Goal: Task Accomplishment & Management: Manage account settings

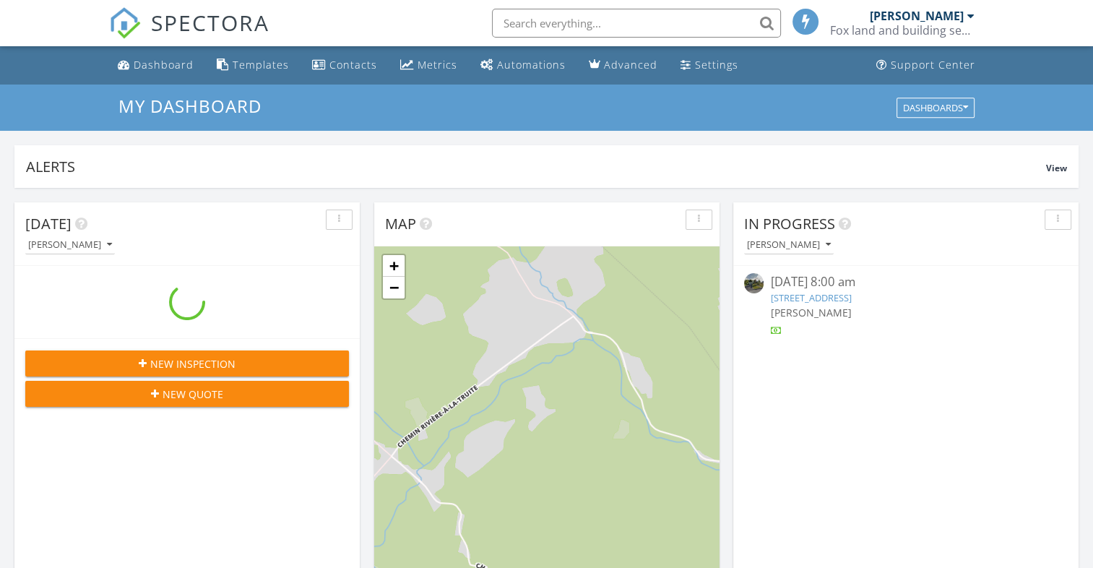
scroll to position [1337, 1116]
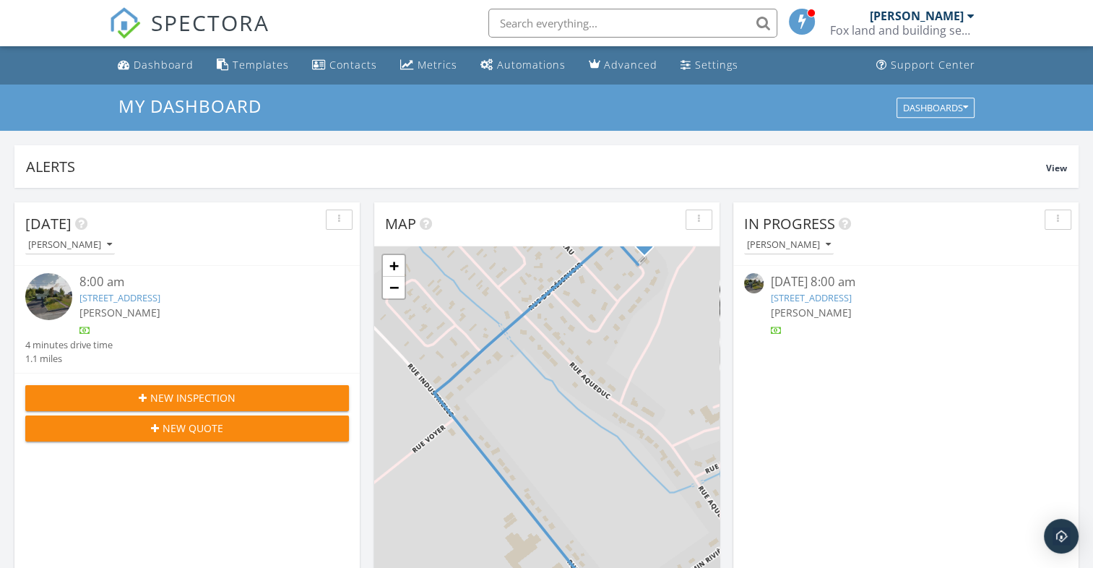
click at [160, 293] on link "[STREET_ADDRESS]" at bounding box center [119, 297] width 81 height 13
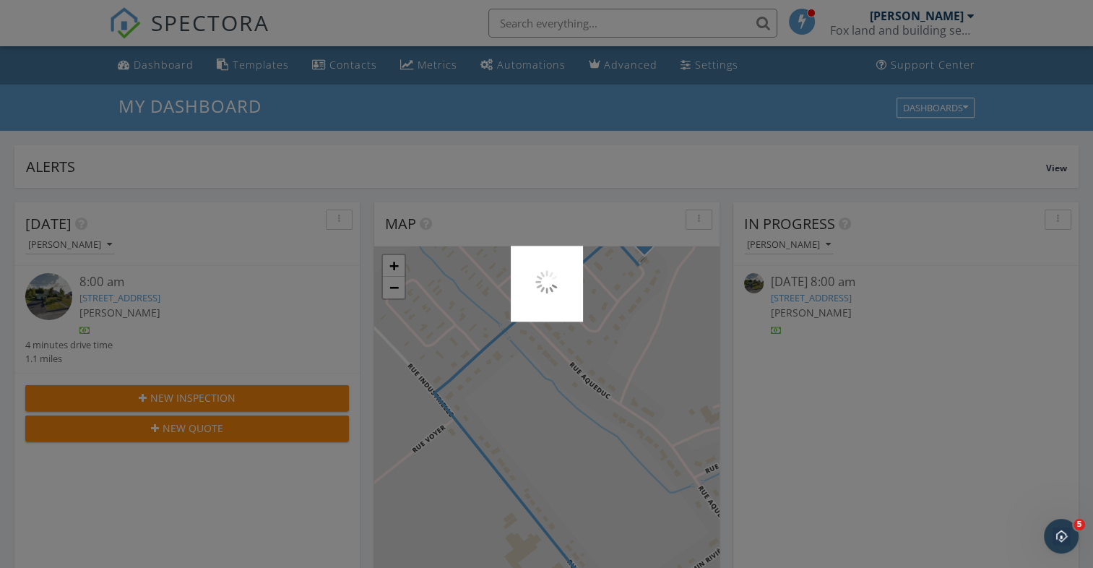
scroll to position [0, 0]
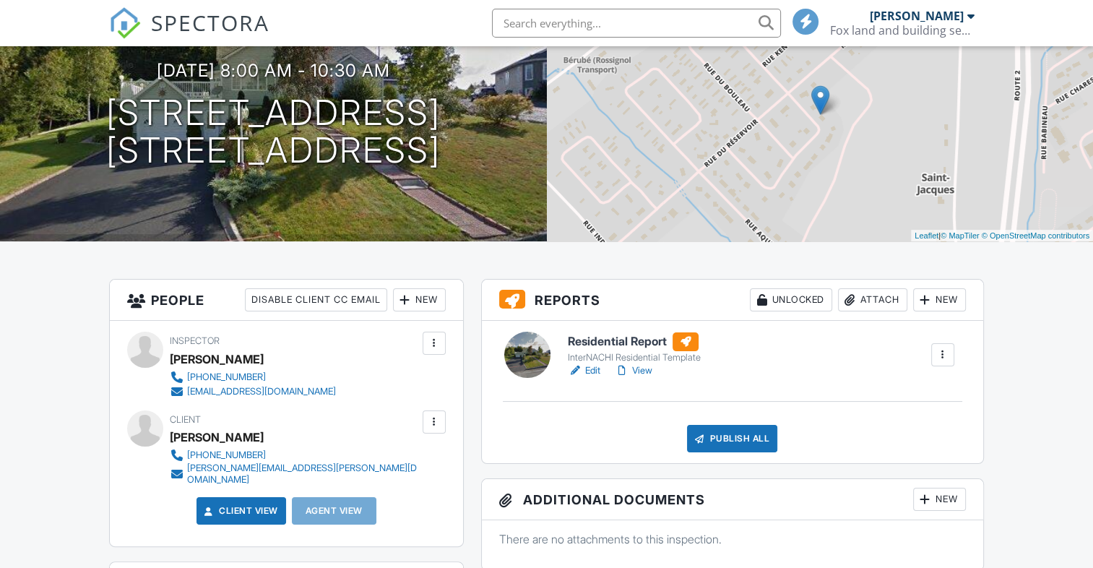
scroll to position [145, 0]
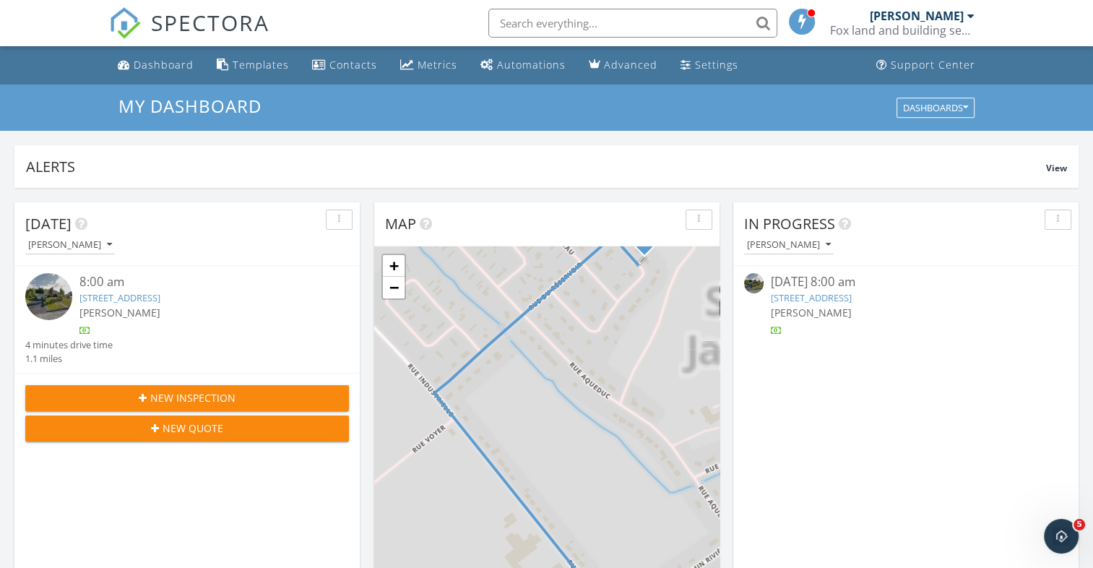
click at [160, 301] on link "28 Rue des Trembles, Edmundston, NB E7B 2Y2" at bounding box center [119, 297] width 81 height 13
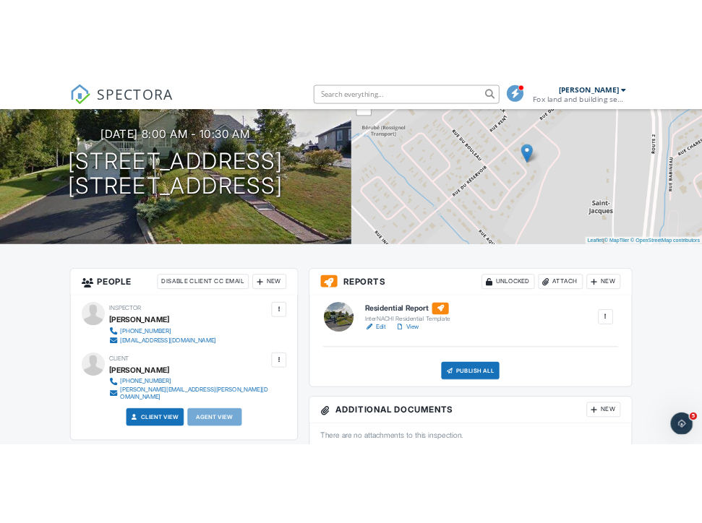
scroll to position [145, 0]
